Goal: Task Accomplishment & Management: Use online tool/utility

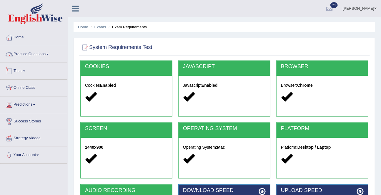
click at [24, 67] on link "Tests" at bounding box center [33, 70] width 67 height 15
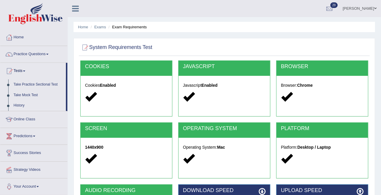
click at [21, 107] on link "History" at bounding box center [38, 105] width 55 height 11
click at [25, 93] on link "Take Mock Test" at bounding box center [38, 95] width 55 height 11
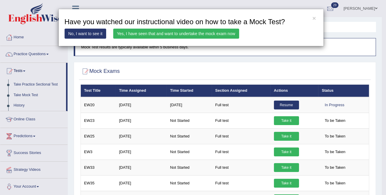
click at [211, 31] on link "Yes, I have seen that and want to undertake the mock exam now" at bounding box center [176, 34] width 126 height 10
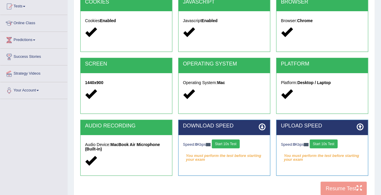
scroll to position [115, 0]
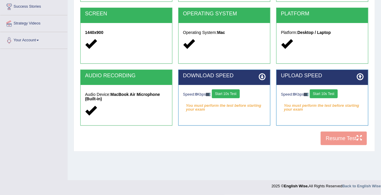
click at [233, 97] on button "Start 10s Test" at bounding box center [226, 93] width 28 height 9
click at [324, 92] on button "Start 10s Test" at bounding box center [324, 93] width 28 height 9
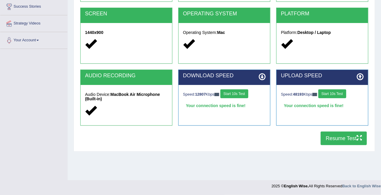
click at [338, 138] on button "Resume Test" at bounding box center [344, 138] width 46 height 14
